Goal: Transaction & Acquisition: Subscribe to service/newsletter

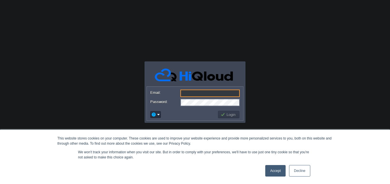
drag, startPoint x: 284, startPoint y: 164, endPoint x: 281, endPoint y: 168, distance: 4.5
click at [281, 164] on div "Accept Decline" at bounding box center [287, 170] width 48 height 15
click at [280, 171] on link "Accept" at bounding box center [275, 170] width 20 height 11
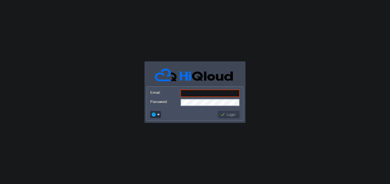
drag, startPoint x: 155, startPoint y: 120, endPoint x: 160, endPoint y: 117, distance: 5.7
click at [156, 118] on div "Login" at bounding box center [195, 114] width 96 height 12
click at [160, 117] on td at bounding box center [155, 114] width 11 height 7
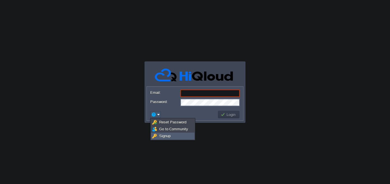
click at [167, 135] on span "Signup" at bounding box center [164, 136] width 11 height 4
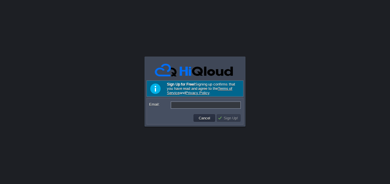
click at [188, 115] on td at bounding box center [170, 117] width 44 height 9
click at [197, 105] on input "Email:" at bounding box center [206, 104] width 70 height 7
paste input "[PERSON_NAME][EMAIL_ADDRESS][DOMAIN_NAME]"
type input "[PERSON_NAME][EMAIL_ADDRESS][DOMAIN_NAME]"
click at [218, 124] on div "Cancel Sign Up!" at bounding box center [195, 118] width 96 height 12
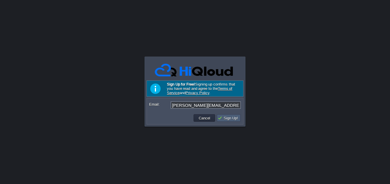
click at [238, 117] on button "Sign Up!" at bounding box center [229, 117] width 22 height 5
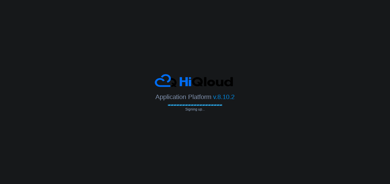
type input "[PERSON_NAME][EMAIL_ADDRESS][DOMAIN_NAME]"
